Goal: Navigation & Orientation: Find specific page/section

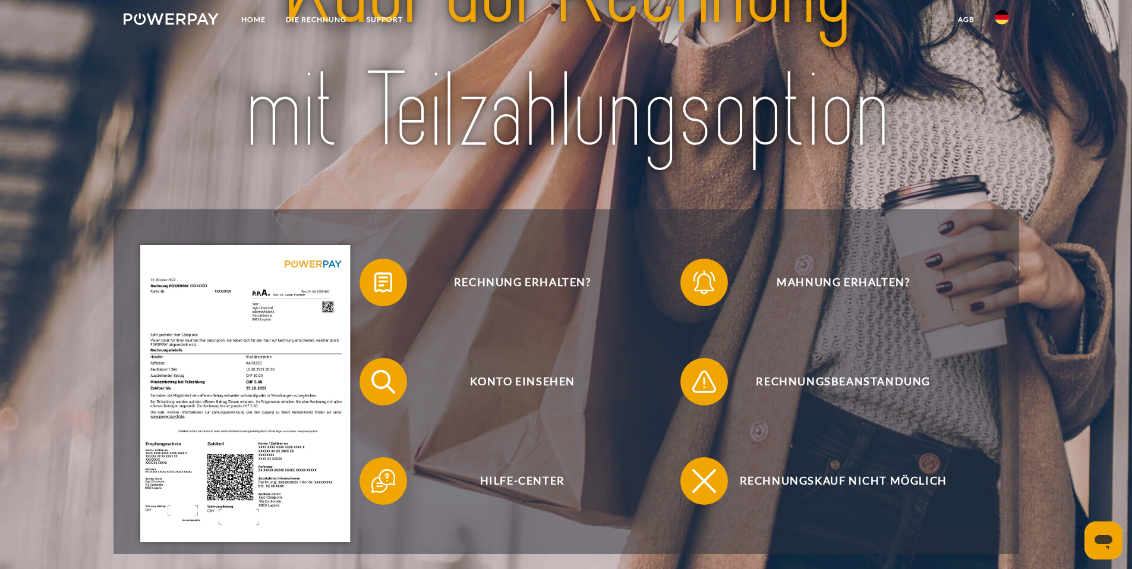
scroll to position [238, 0]
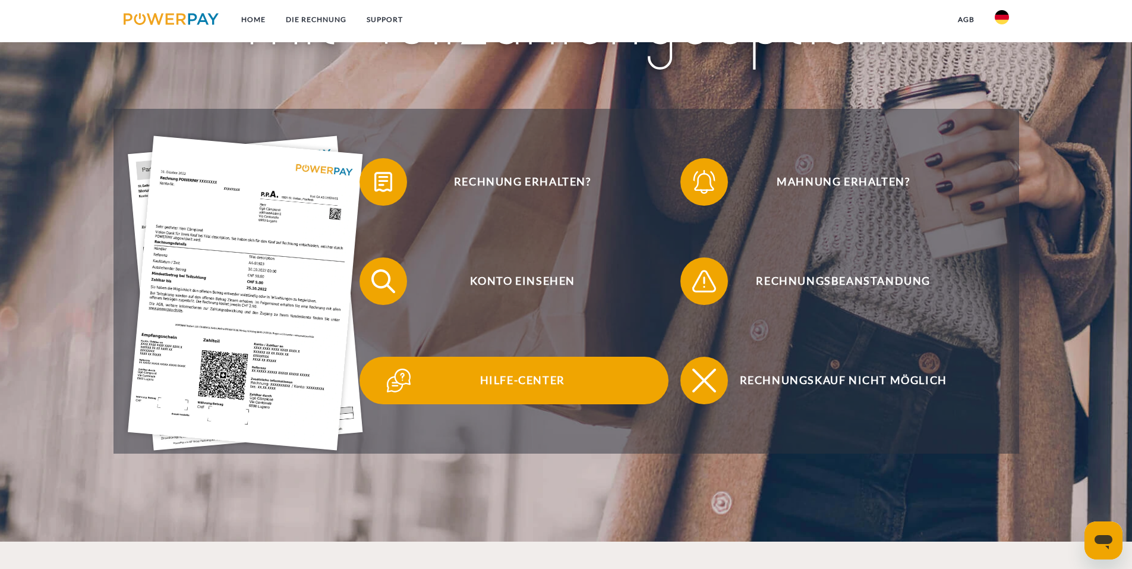
click at [525, 376] on span "Hilfe-Center" at bounding box center [522, 381] width 291 height 48
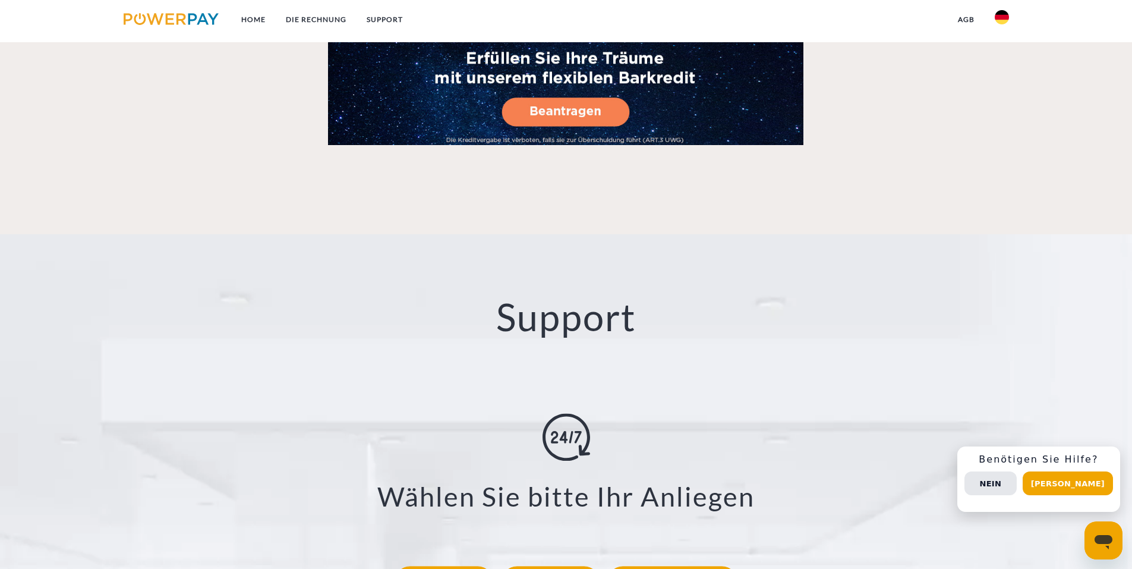
scroll to position [1946, 0]
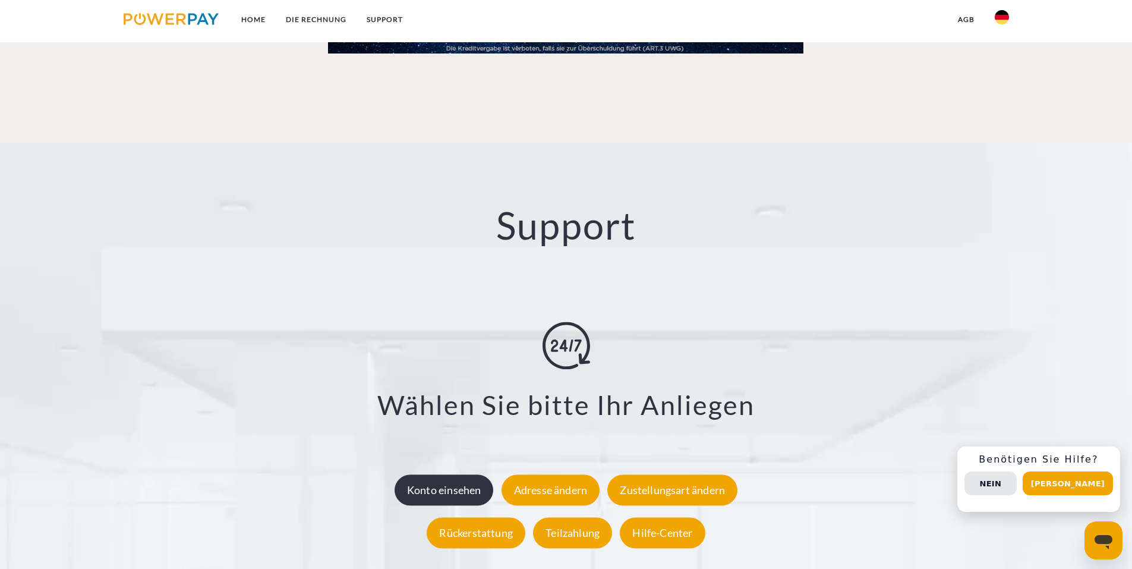
click at [436, 488] on div "Konto einsehen" at bounding box center [444, 489] width 99 height 31
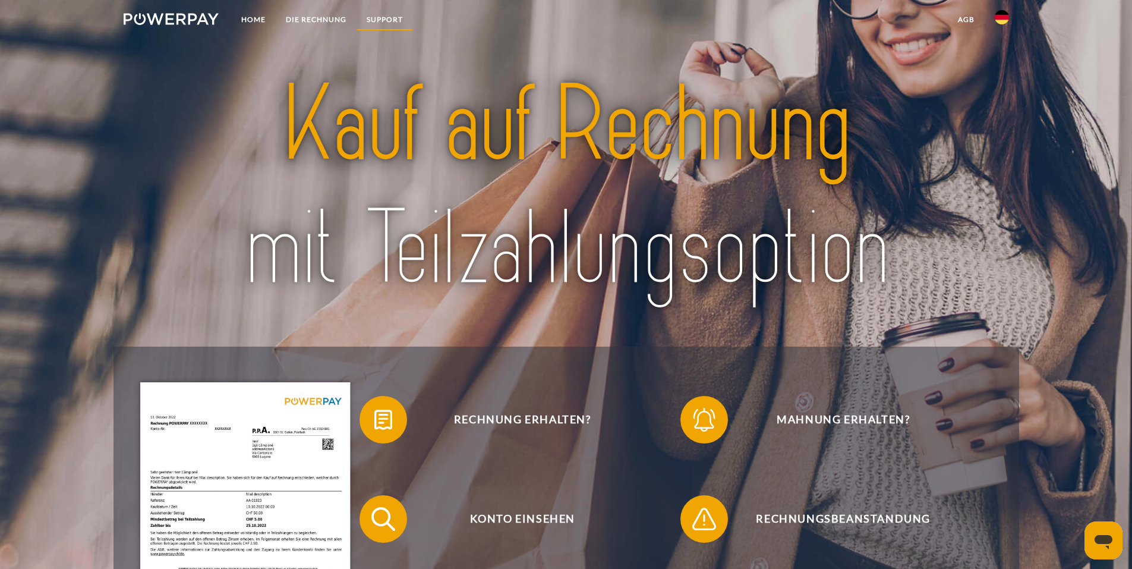
click at [373, 15] on link "SUPPORT" at bounding box center [385, 19] width 56 height 21
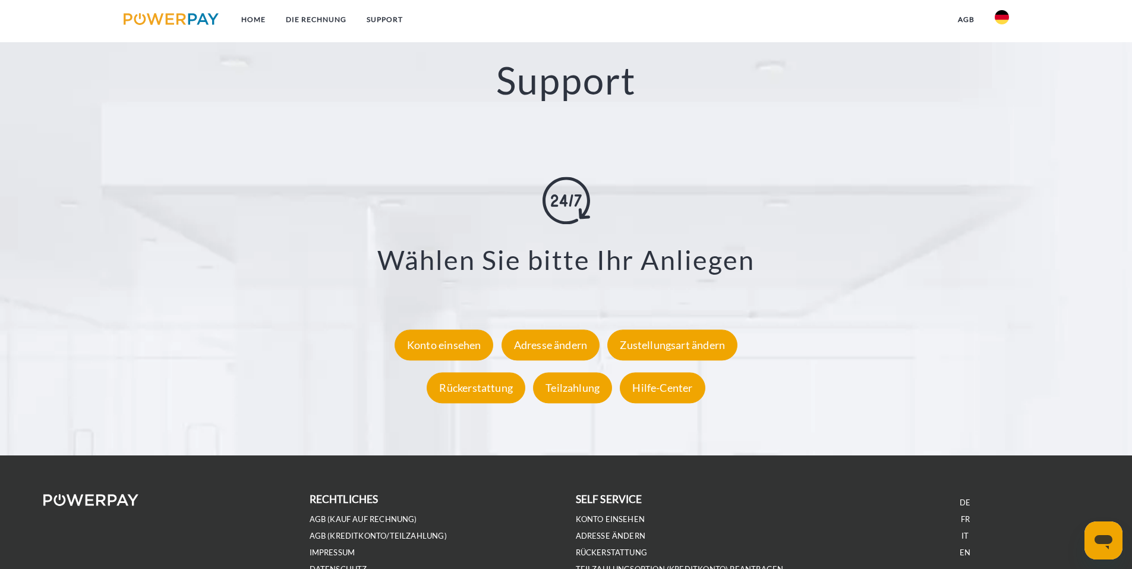
scroll to position [2183, 0]
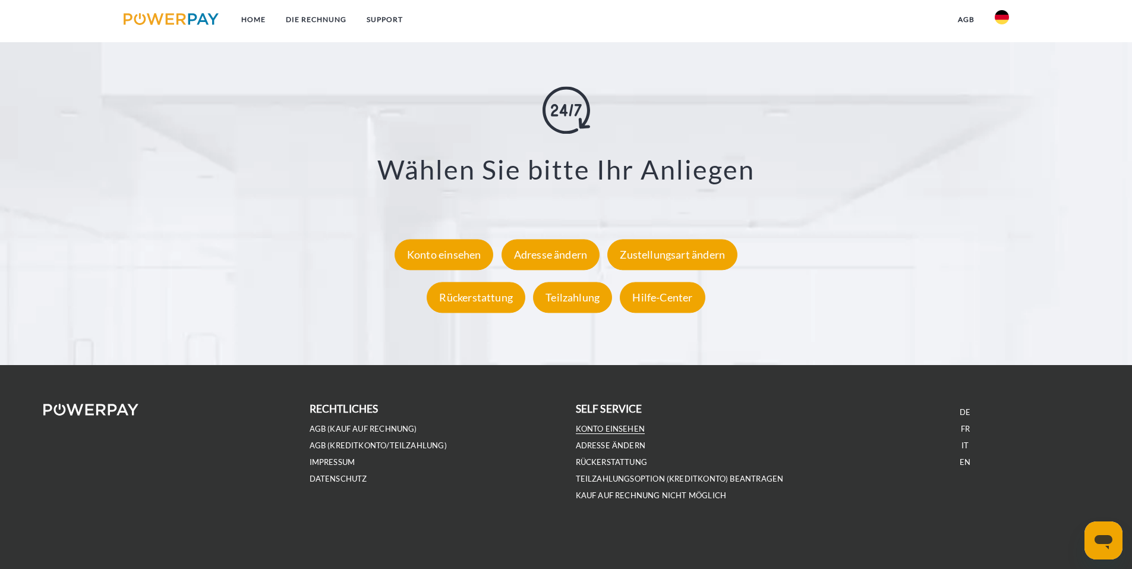
click at [601, 427] on link "Konto einsehen" at bounding box center [611, 429] width 70 height 10
